Goal: Transaction & Acquisition: Purchase product/service

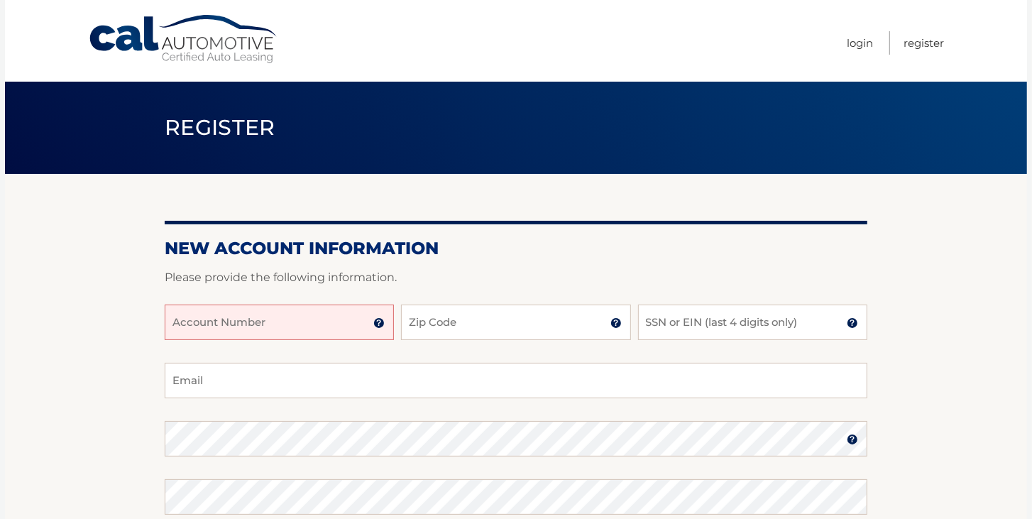
click at [187, 307] on input "Account Number" at bounding box center [279, 323] width 229 height 36
type input "44455790410"
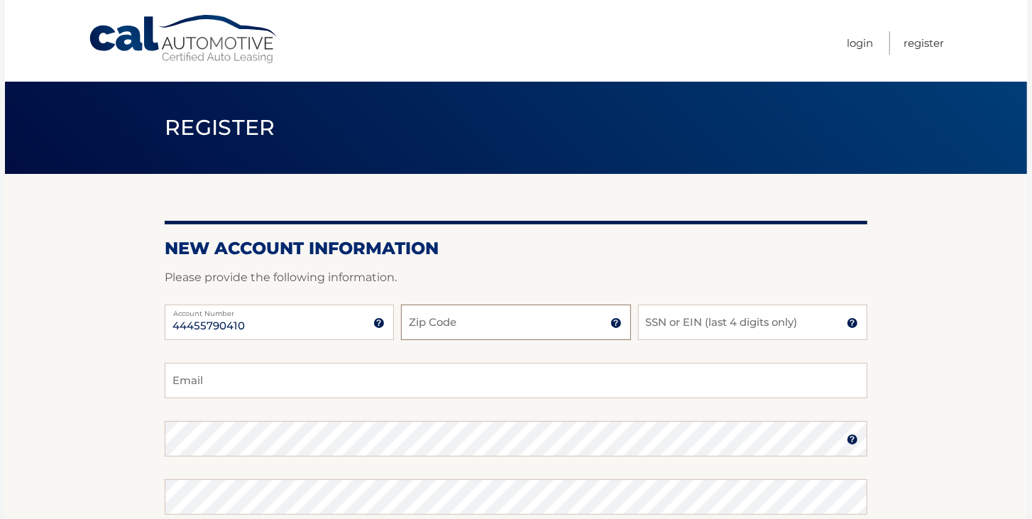
click at [475, 324] on input "Zip Code" at bounding box center [515, 323] width 229 height 36
type input "10543"
type input "margeontherun@yahoo.com"
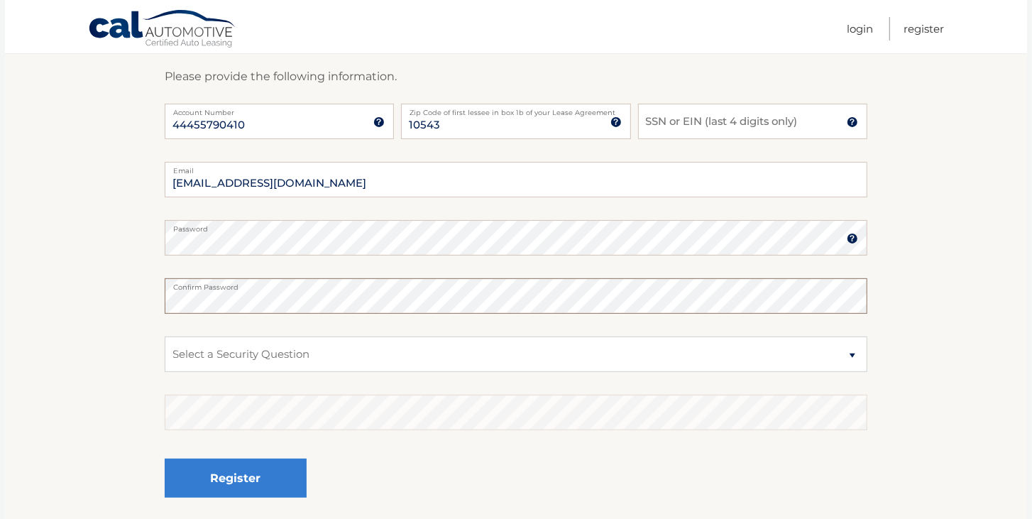
scroll to position [202, 0]
click at [855, 354] on select "Select a Security Question What was the name of your elementary school? What is…" at bounding box center [516, 353] width 703 height 36
select select "2"
click at [165, 335] on select "Select a Security Question What was the name of your elementary school? What is…" at bounding box center [516, 353] width 703 height 36
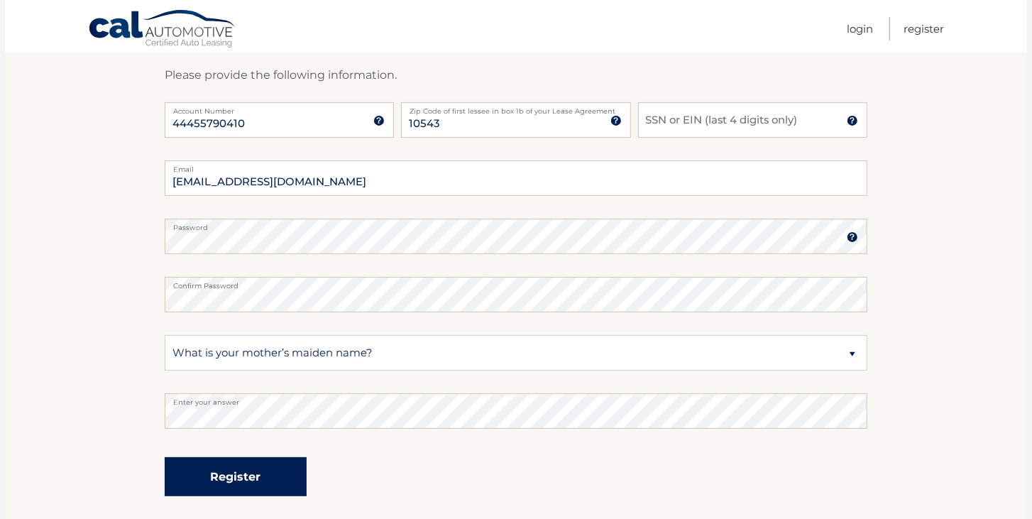
click at [218, 470] on button "Register" at bounding box center [236, 476] width 142 height 39
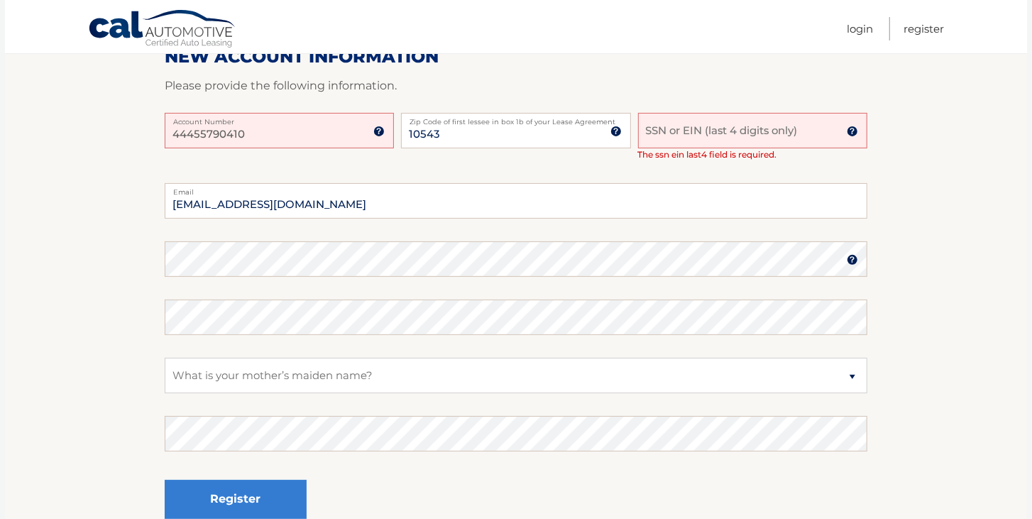
scroll to position [243, 0]
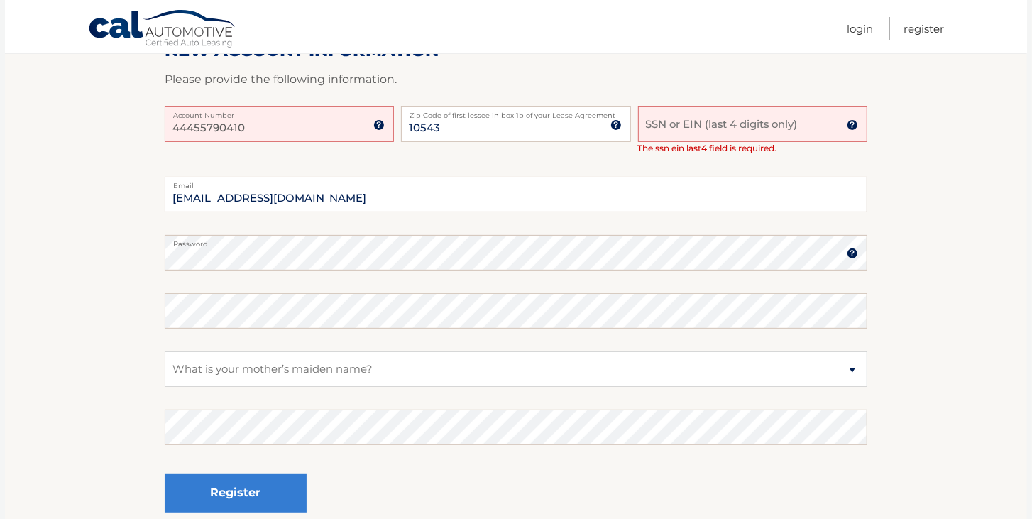
click at [667, 123] on input "SSN or EIN (last 4 digits only)" at bounding box center [752, 125] width 229 height 36
type input "0945"
click at [214, 241] on label "Password" at bounding box center [516, 240] width 703 height 11
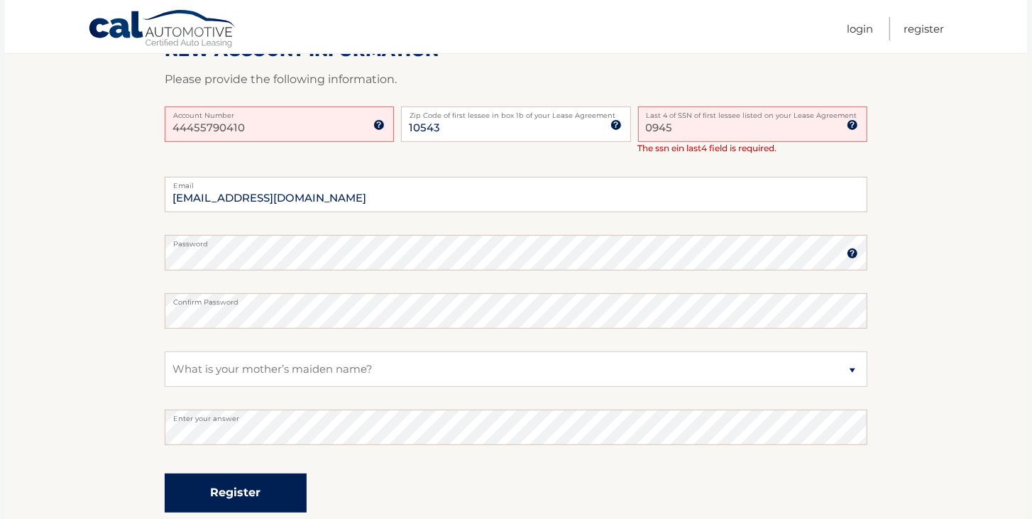
click at [170, 486] on button "Register" at bounding box center [236, 493] width 142 height 39
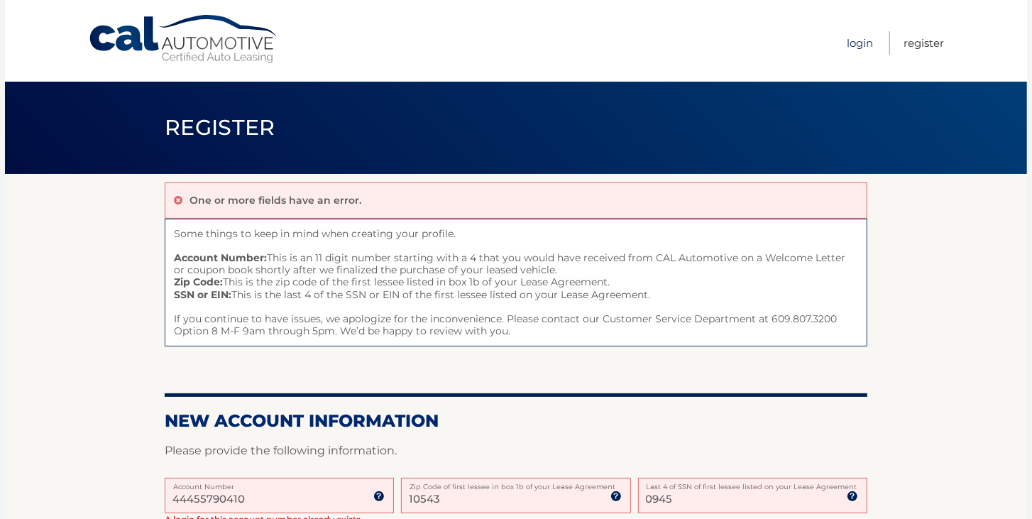
click at [867, 43] on link "Login" at bounding box center [860, 42] width 26 height 23
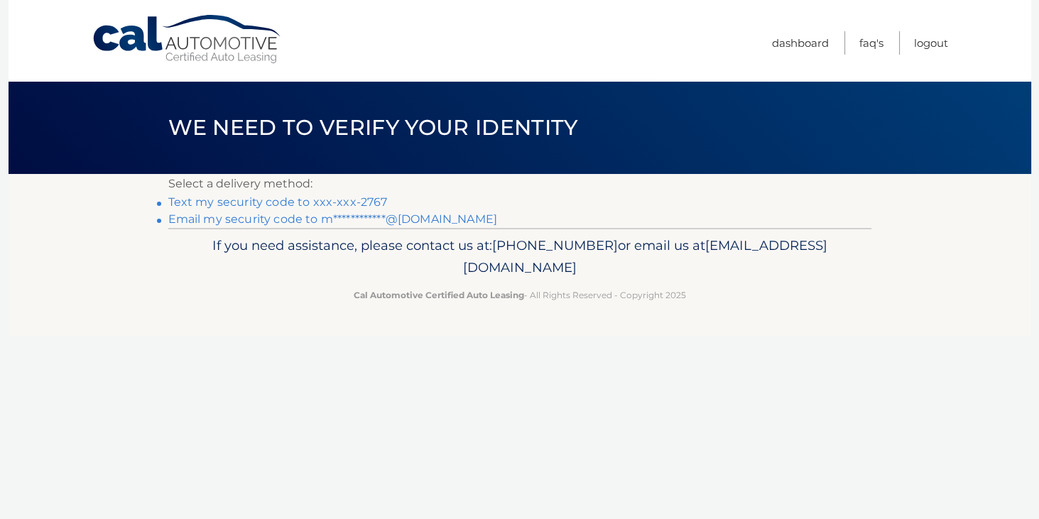
click at [349, 197] on link "Text my security code to xxx-xxx-2767" at bounding box center [277, 201] width 219 height 13
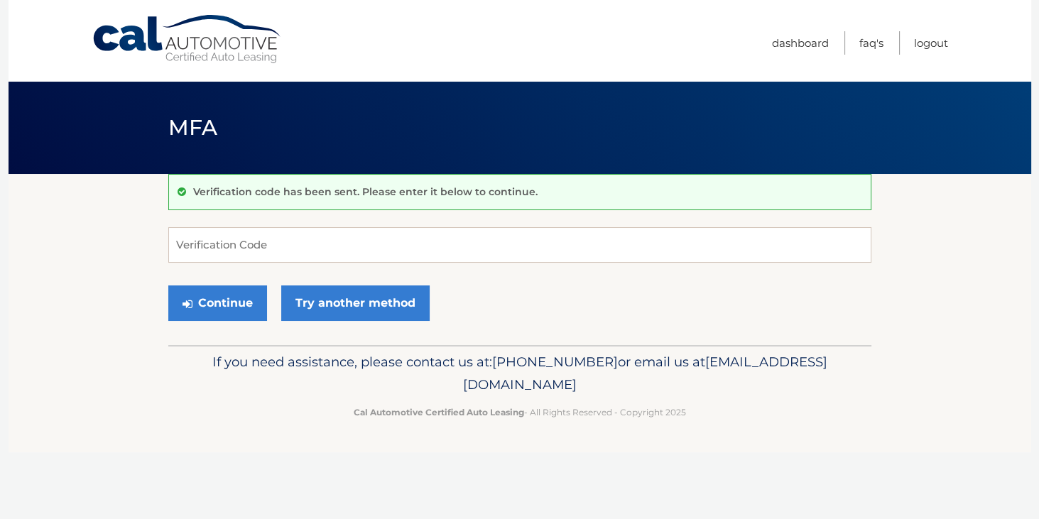
drag, startPoint x: 0, startPoint y: 0, endPoint x: 352, endPoint y: 192, distance: 401.0
click at [352, 193] on p "Verification code has been sent. Please enter it below to continue." at bounding box center [365, 191] width 344 height 13
click at [352, 192] on p "Verification code has been sent. Please enter it below to continue." at bounding box center [365, 191] width 344 height 13
click at [296, 254] on input "Verification Code" at bounding box center [519, 245] width 703 height 36
type input "629572"
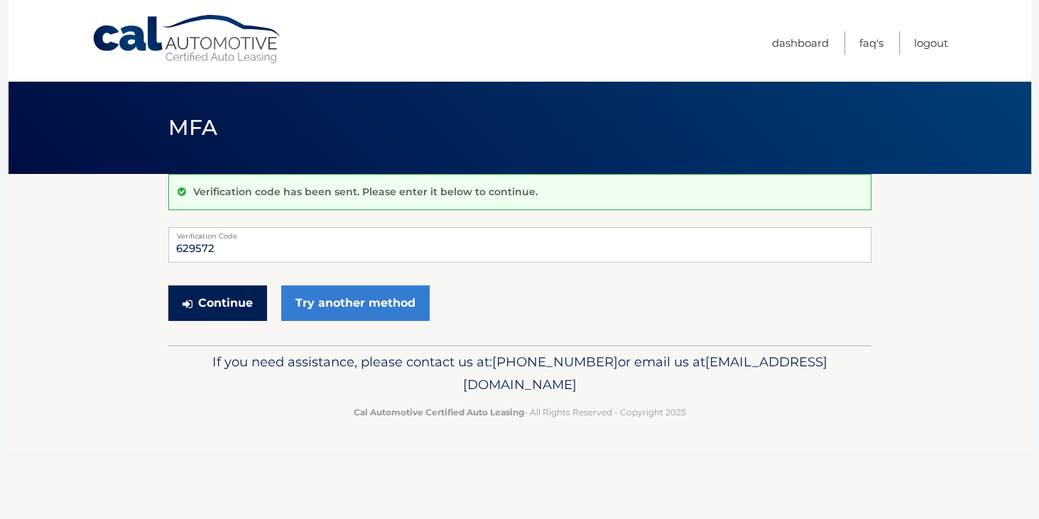
click at [232, 307] on button "Continue" at bounding box center [217, 303] width 99 height 36
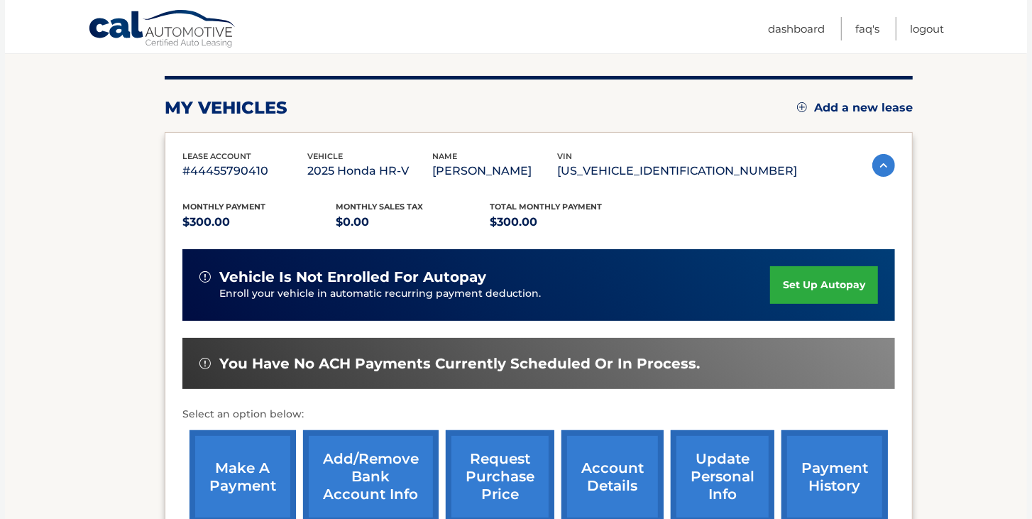
scroll to position [324, 0]
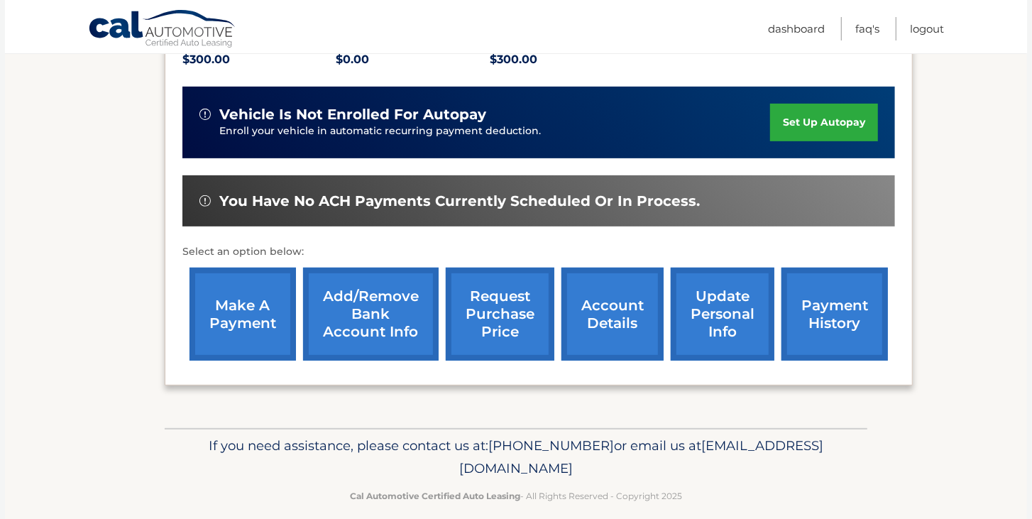
click at [222, 291] on link "make a payment" at bounding box center [243, 314] width 107 height 93
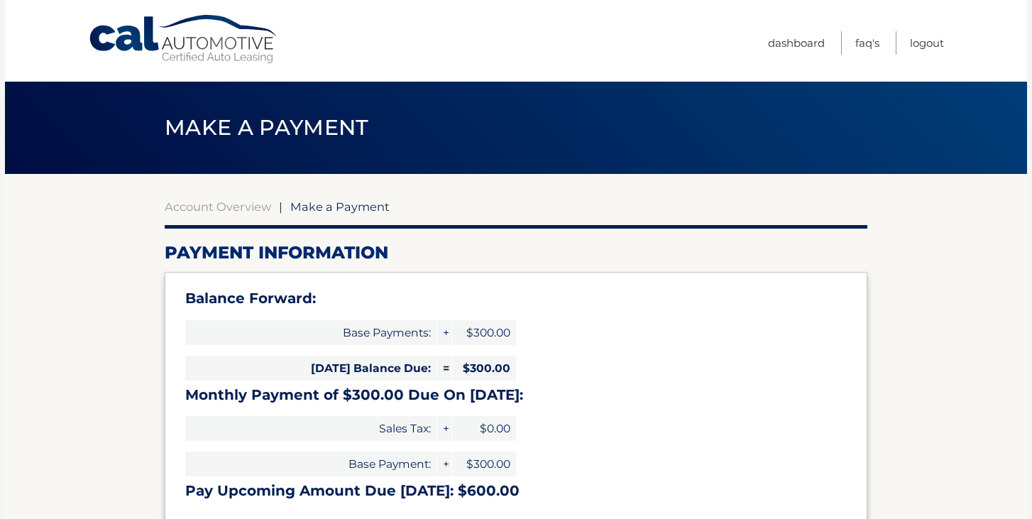
select select "NDEyN2UwZTMtYmYxNS00YjhhLThkN2MtNmM2NTc0MDg4N2Yw"
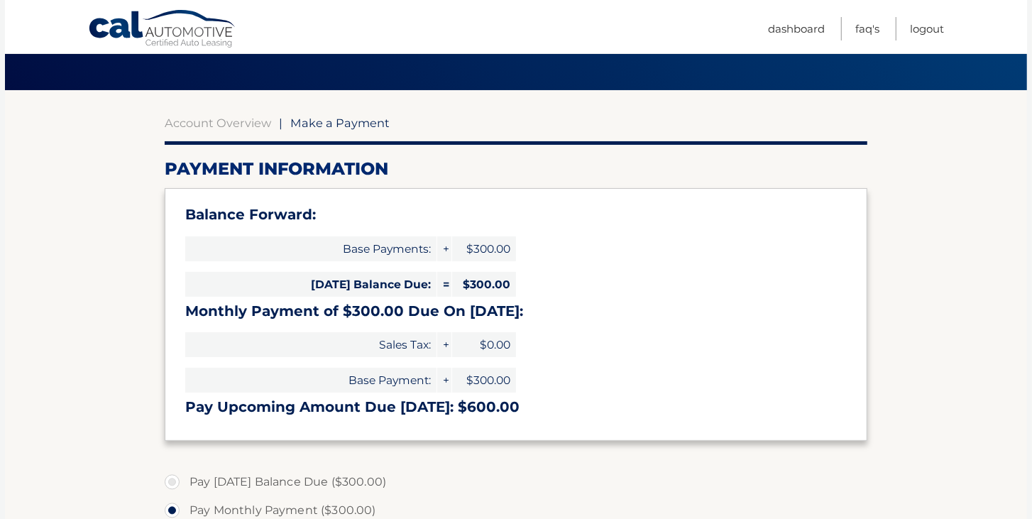
scroll to position [243, 0]
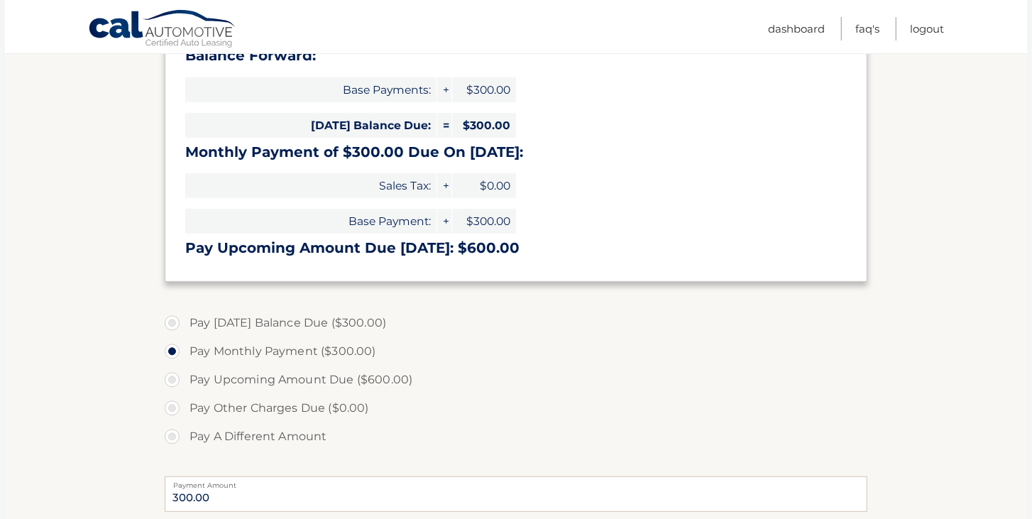
click at [172, 322] on label "Pay [DATE] Balance Due ($300.00)" at bounding box center [516, 323] width 703 height 28
click at [172, 322] on input "Pay [DATE] Balance Due ($300.00)" at bounding box center [177, 320] width 14 height 23
radio input "true"
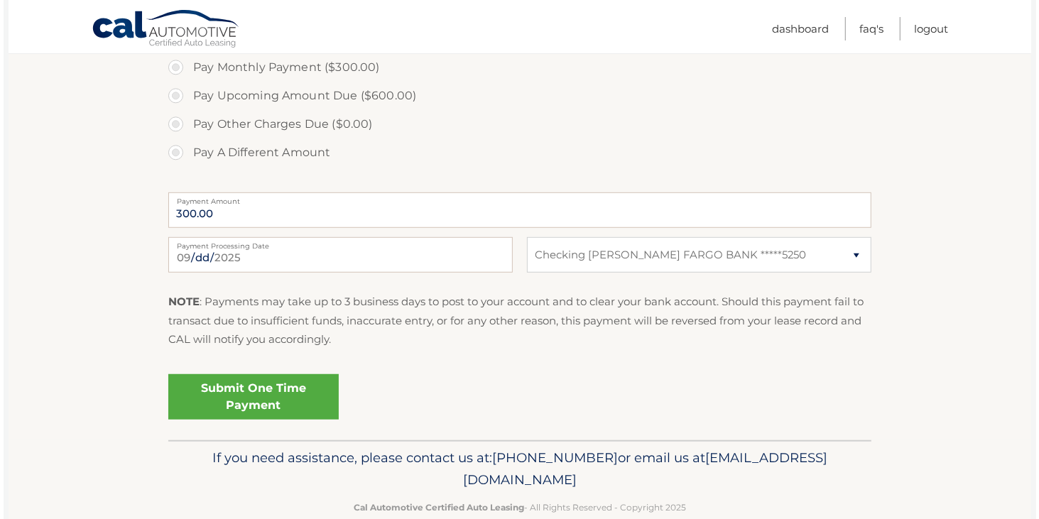
scroll to position [555, 0]
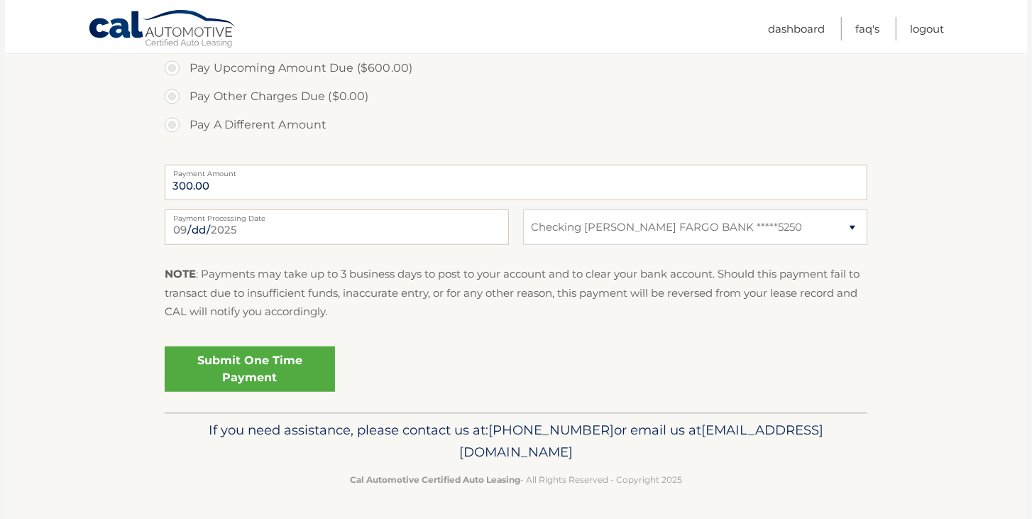
click at [295, 372] on link "Submit One Time Payment" at bounding box center [250, 369] width 170 height 45
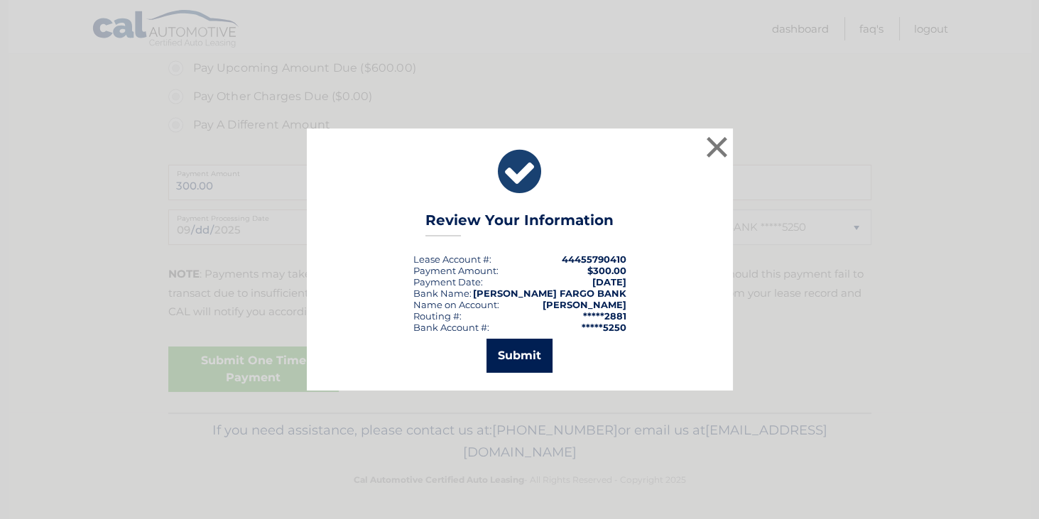
click at [534, 345] on button "Submit" at bounding box center [519, 356] width 66 height 34
